Goal: Find specific page/section: Find specific page/section

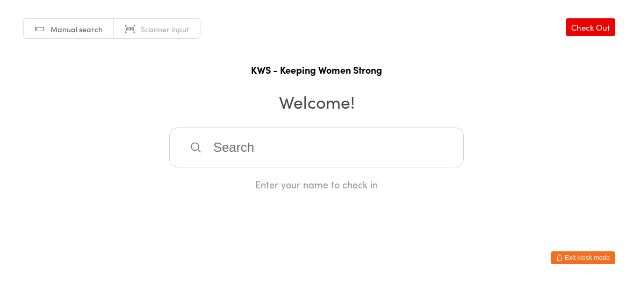
click at [255, 147] on input "search" at bounding box center [316, 147] width 295 height 40
type input "t"
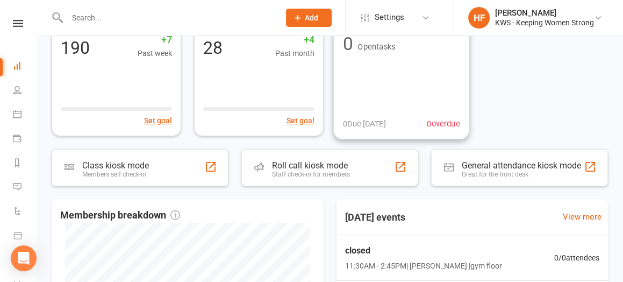
scroll to position [134, 0]
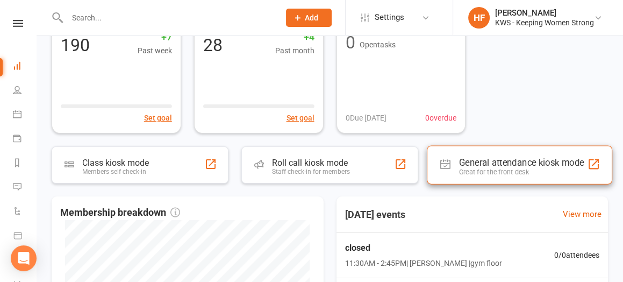
click at [473, 168] on div "Great for the front desk" at bounding box center [521, 172] width 125 height 8
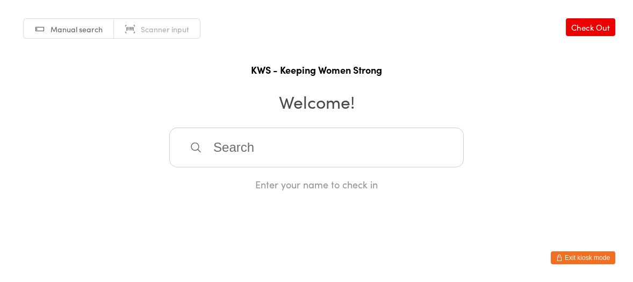
click at [221, 148] on input "search" at bounding box center [316, 147] width 295 height 40
